Goal: Information Seeking & Learning: Learn about a topic

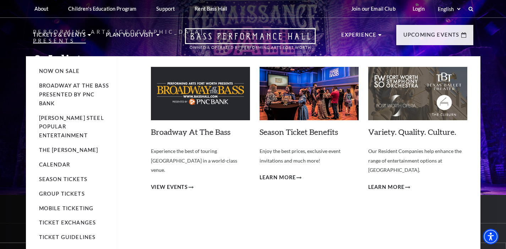
click at [71, 43] on p "Tickets & Events" at bounding box center [59, 37] width 53 height 13
click at [66, 36] on p "Tickets & Events" at bounding box center [59, 37] width 53 height 13
click at [64, 69] on link "Now On Sale" at bounding box center [59, 71] width 41 height 6
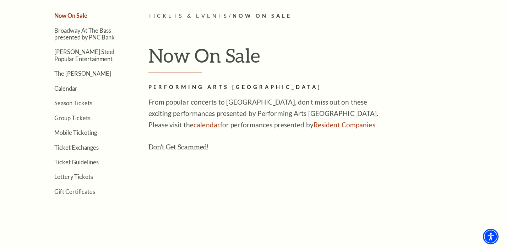
scroll to position [179, 0]
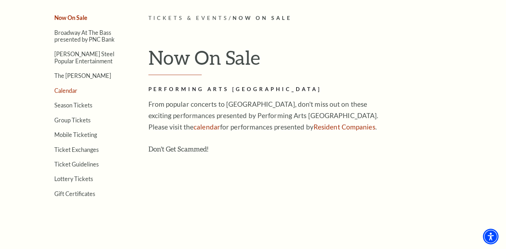
click at [71, 87] on link "Calendar" at bounding box center [65, 90] width 23 height 7
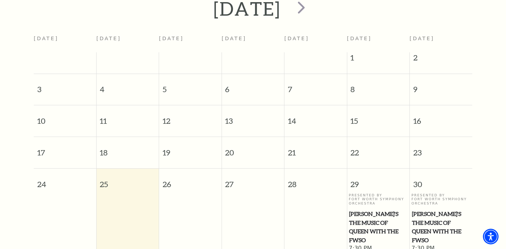
scroll to position [117, 0]
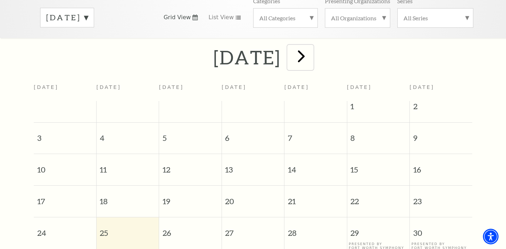
click at [312, 46] on span "next" at bounding box center [301, 56] width 20 height 20
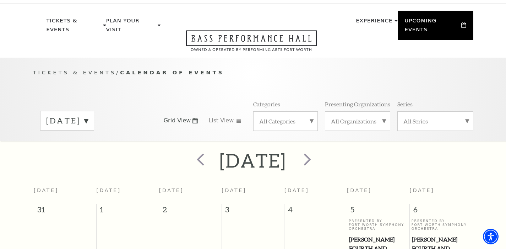
scroll to position [0, 0]
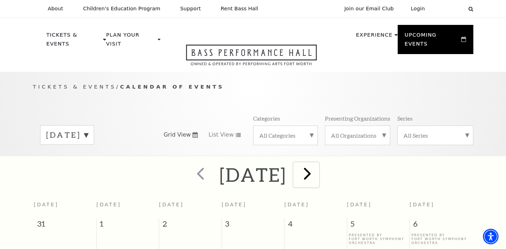
click at [318, 163] on span "next" at bounding box center [307, 173] width 20 height 20
click at [318, 166] on span "next" at bounding box center [307, 173] width 20 height 20
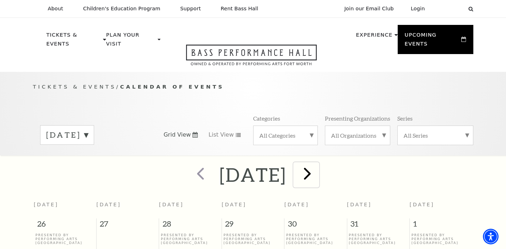
click at [318, 164] on span "next" at bounding box center [307, 173] width 20 height 20
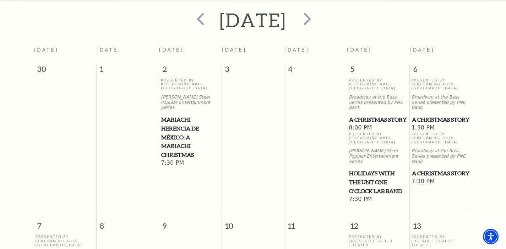
scroll to position [126, 0]
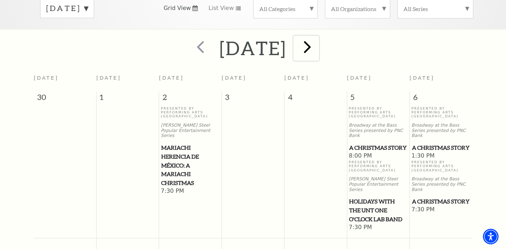
click at [318, 42] on span "next" at bounding box center [307, 47] width 20 height 20
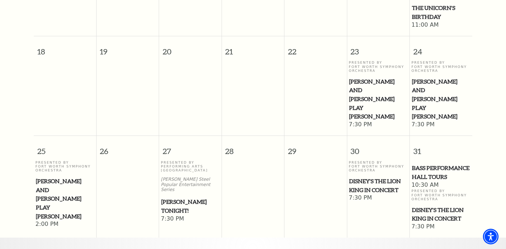
scroll to position [416, 0]
